Goal: Task Accomplishment & Management: Use online tool/utility

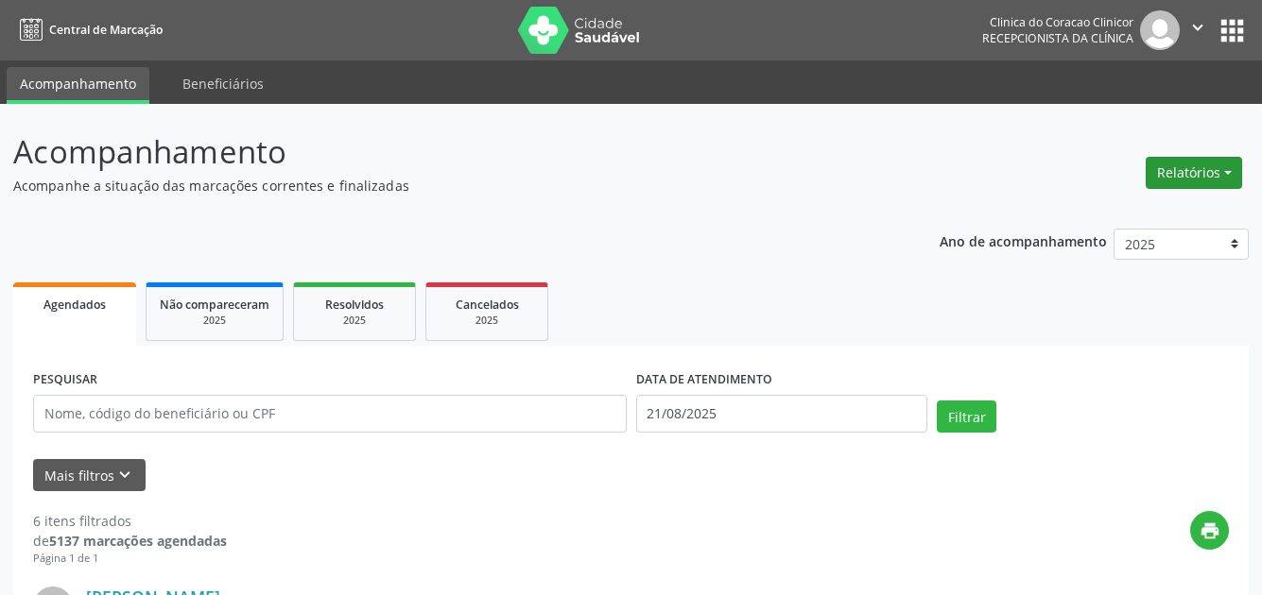
click at [1179, 174] on button "Relatórios" at bounding box center [1193, 173] width 96 height 32
click at [1146, 207] on link "Agendamentos" at bounding box center [1141, 213] width 203 height 26
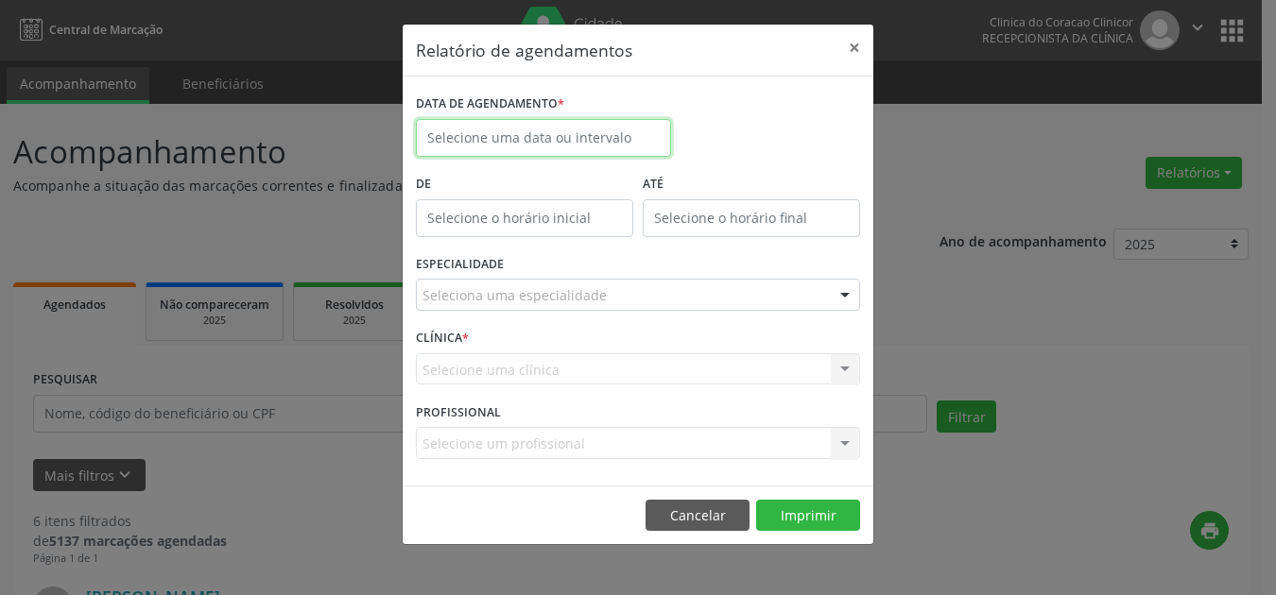
click at [514, 146] on input "text" at bounding box center [543, 138] width 255 height 38
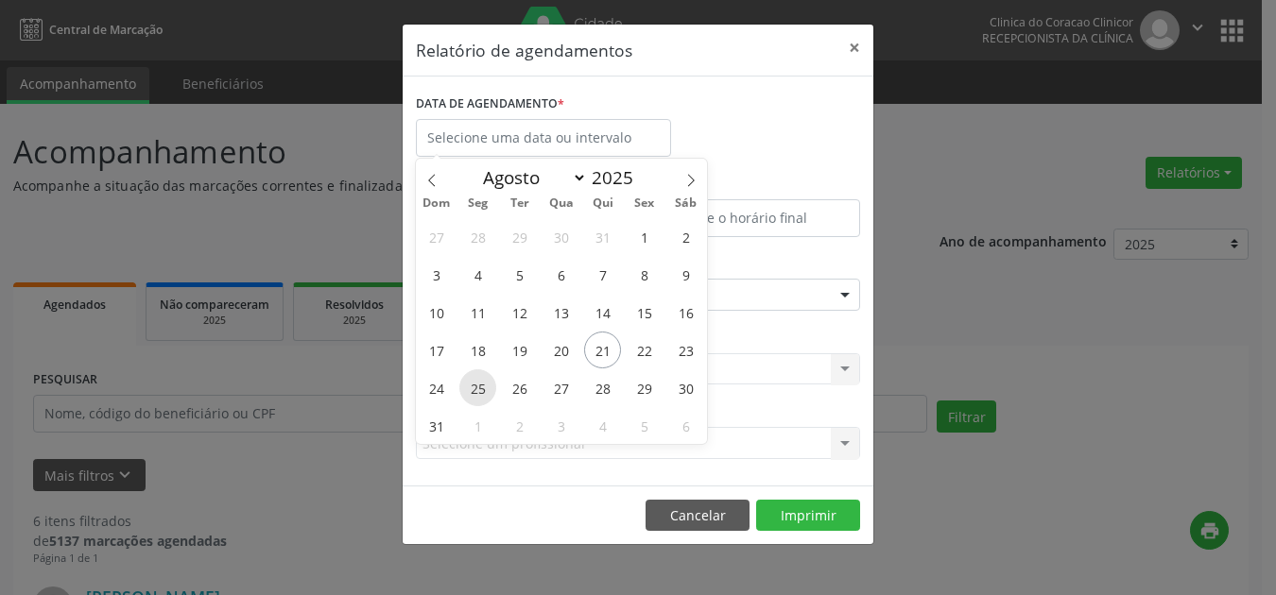
click at [480, 386] on span "25" at bounding box center [477, 388] width 37 height 37
type input "[DATE]"
click at [480, 386] on span "25" at bounding box center [477, 388] width 37 height 37
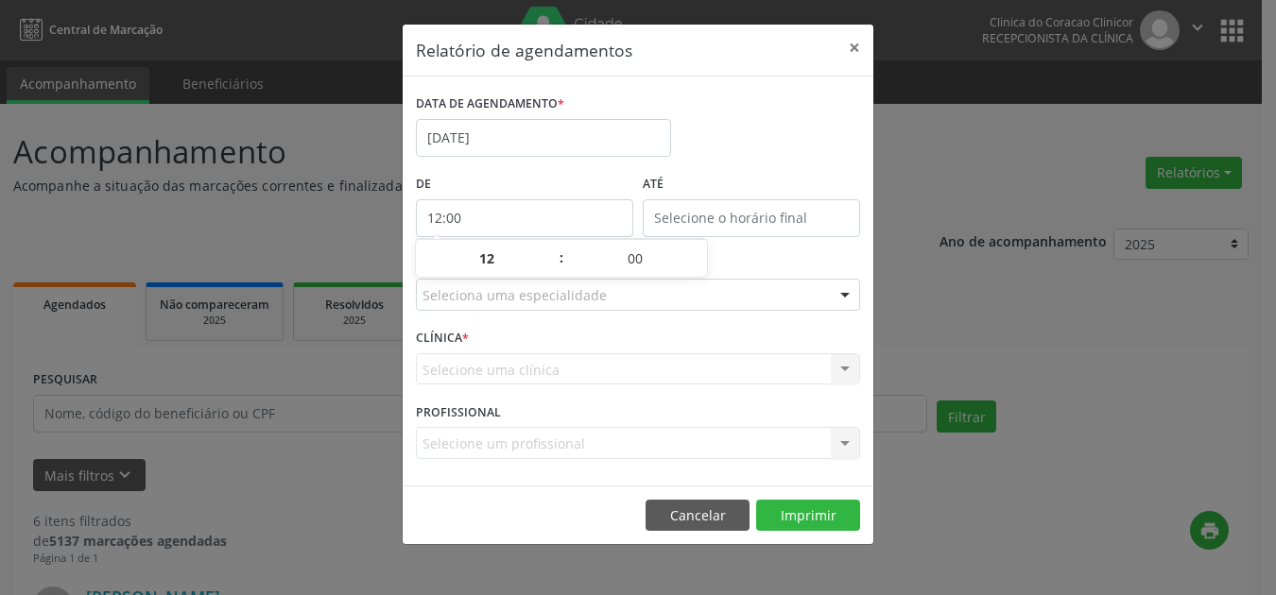
click at [510, 215] on input "12:00" at bounding box center [524, 218] width 217 height 38
click at [550, 276] on span at bounding box center [551, 268] width 13 height 19
type input "11:00"
type input "11"
click at [550, 276] on span at bounding box center [551, 268] width 13 height 19
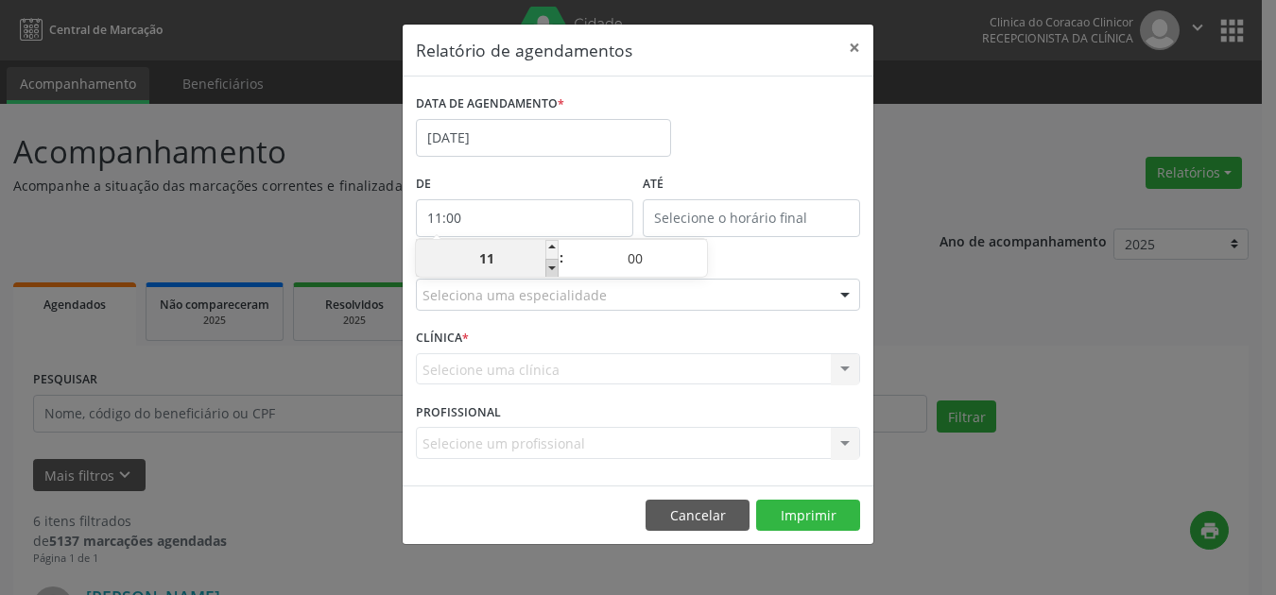
type input "10:00"
type input "10"
click at [816, 131] on div "DATA DE AGENDAMENTO * [DATE]" at bounding box center [638, 130] width 454 height 80
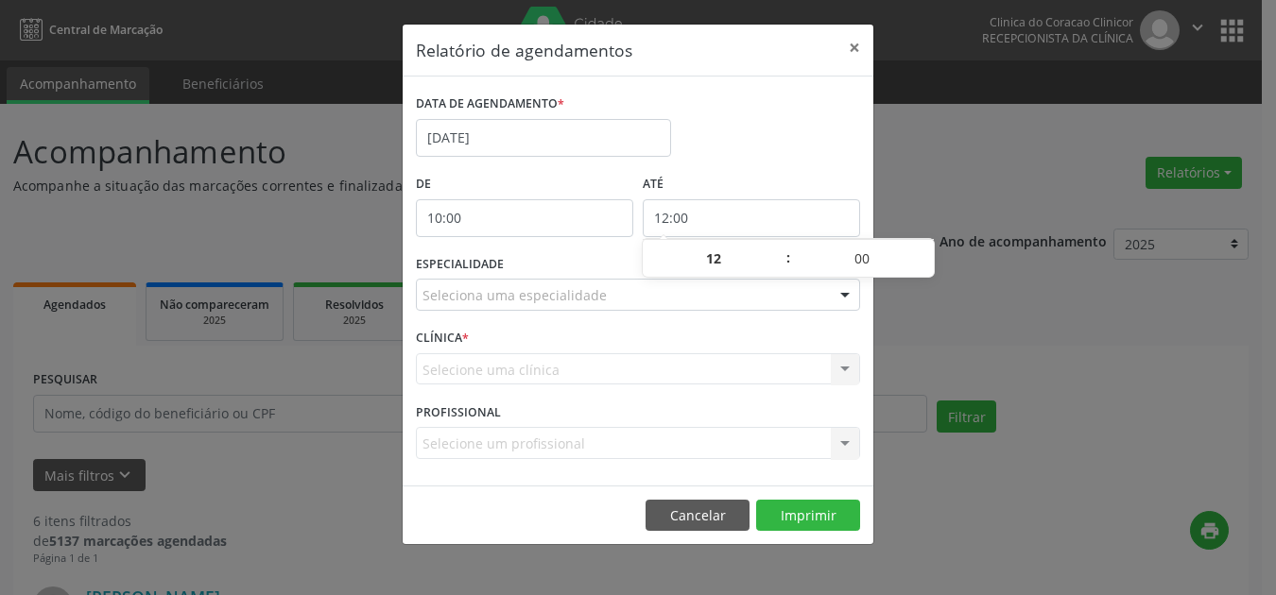
click at [801, 212] on input "12:00" at bounding box center [751, 218] width 217 height 38
click at [783, 248] on span at bounding box center [778, 249] width 13 height 19
type input "13:00"
type input "13"
click at [782, 249] on span at bounding box center [778, 249] width 13 height 19
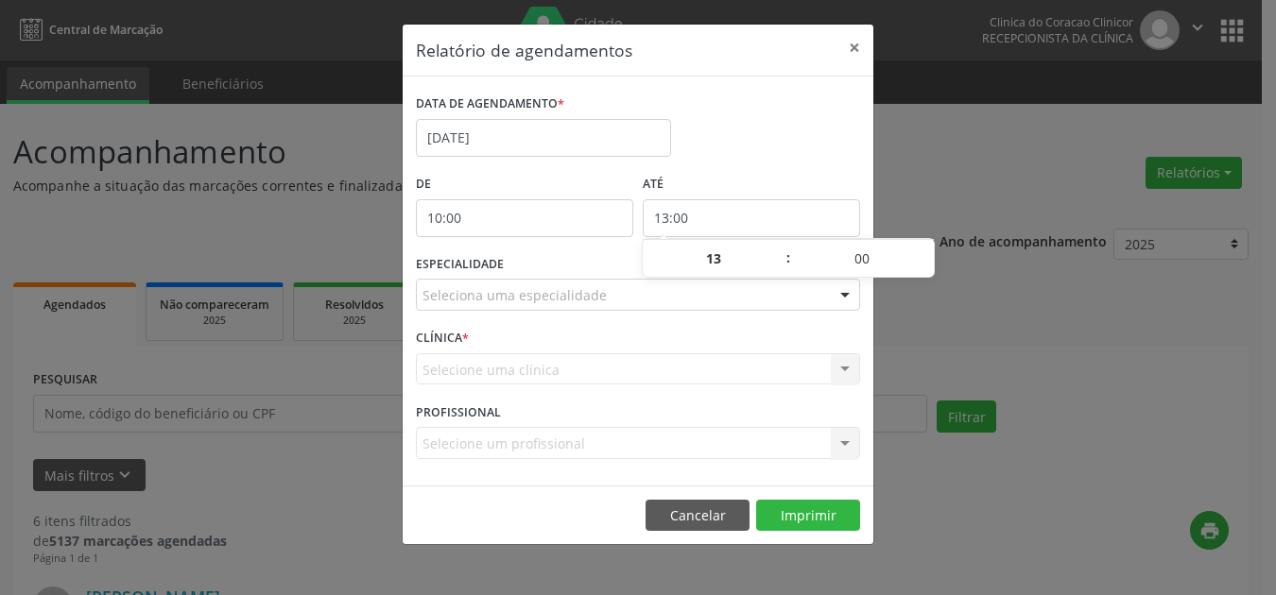
type input "14:00"
type input "14"
click at [811, 134] on div "DATA DE AGENDAMENTO * [DATE]" at bounding box center [638, 130] width 454 height 80
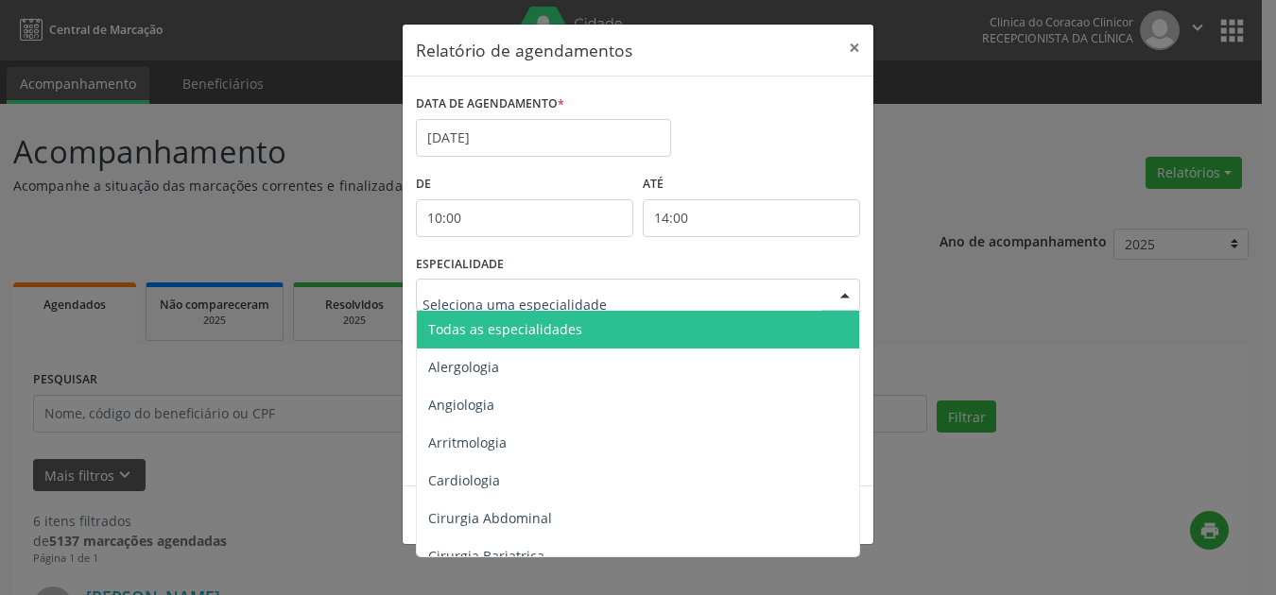
click at [697, 290] on div at bounding box center [638, 295] width 444 height 32
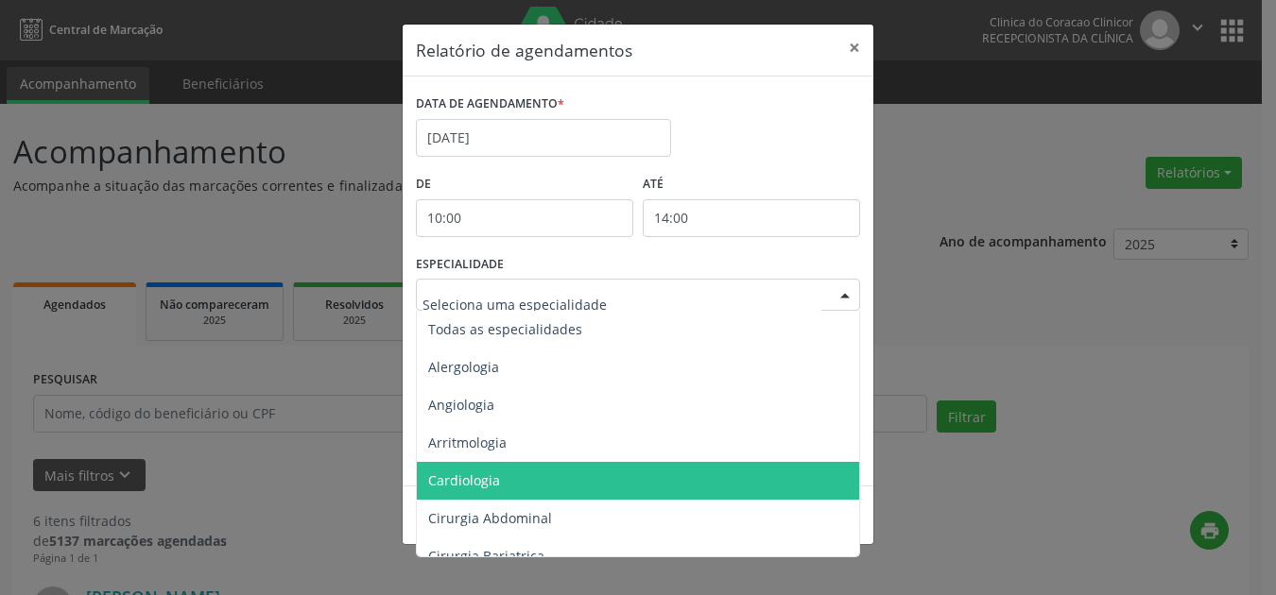
click at [489, 475] on span "Cardiologia" at bounding box center [464, 481] width 72 height 18
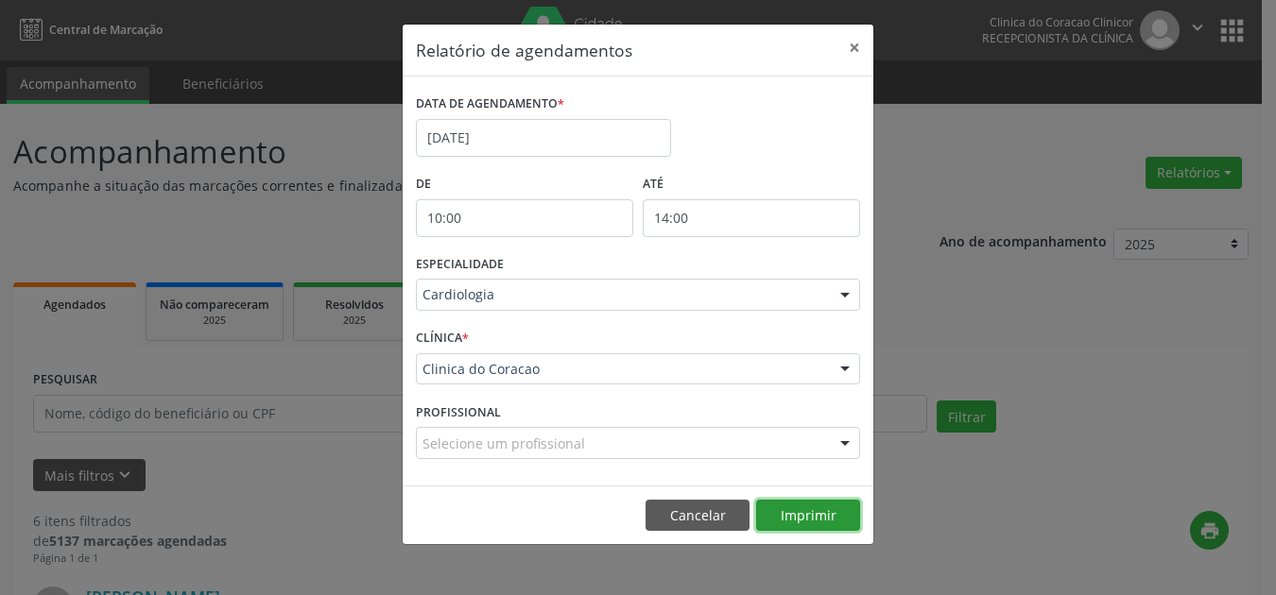
click at [783, 509] on button "Imprimir" at bounding box center [808, 516] width 104 height 32
